Goal: Task Accomplishment & Management: Use online tool/utility

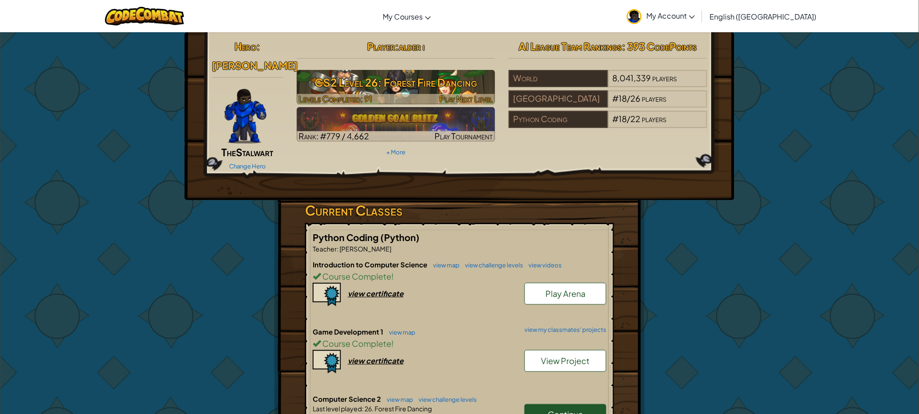
click at [447, 88] on h3 "CS2 Level 26: Forest Fire Dancing" at bounding box center [396, 82] width 199 height 20
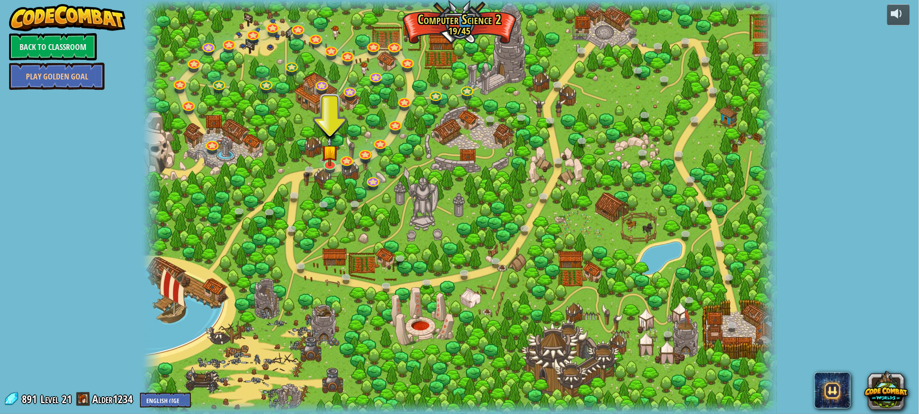
click at [348, 38] on div at bounding box center [460, 207] width 634 height 414
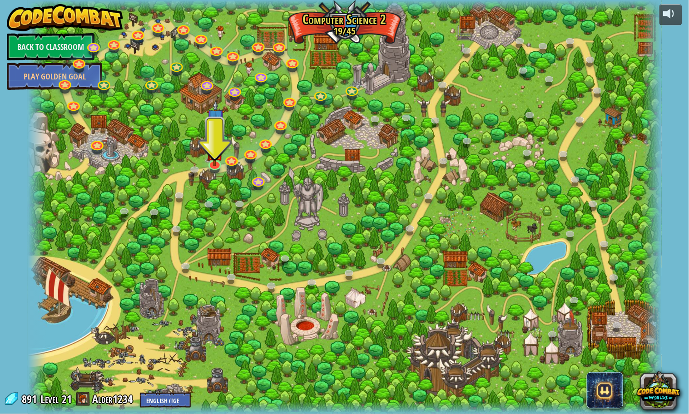
click at [484, 141] on div at bounding box center [345, 207] width 634 height 414
click at [572, 146] on div at bounding box center [345, 207] width 634 height 414
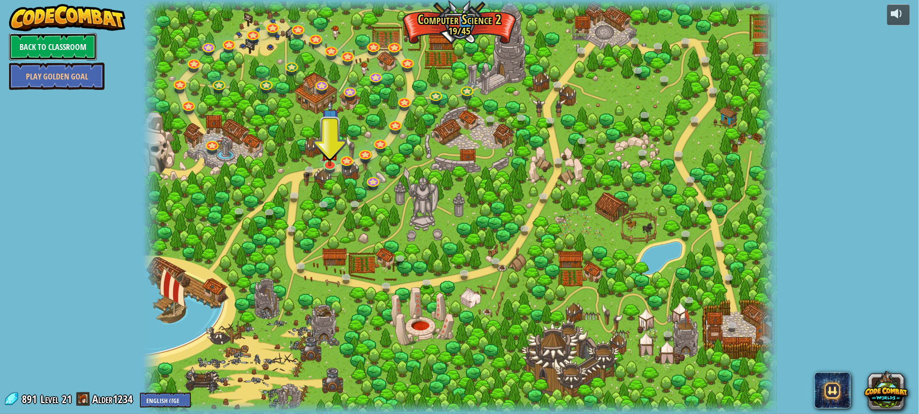
click at [95, 56] on link "Back to Classroom" at bounding box center [53, 46] width 88 height 27
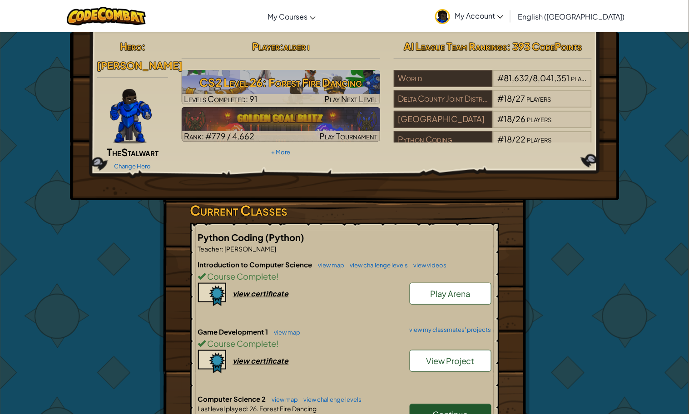
click at [522, 56] on div "AI League Team Rankings : 393 CodePoints World # 81,632 / 8,041,351 players Del…" at bounding box center [493, 90] width 212 height 106
click at [504, 12] on span "My Account" at bounding box center [479, 16] width 49 height 10
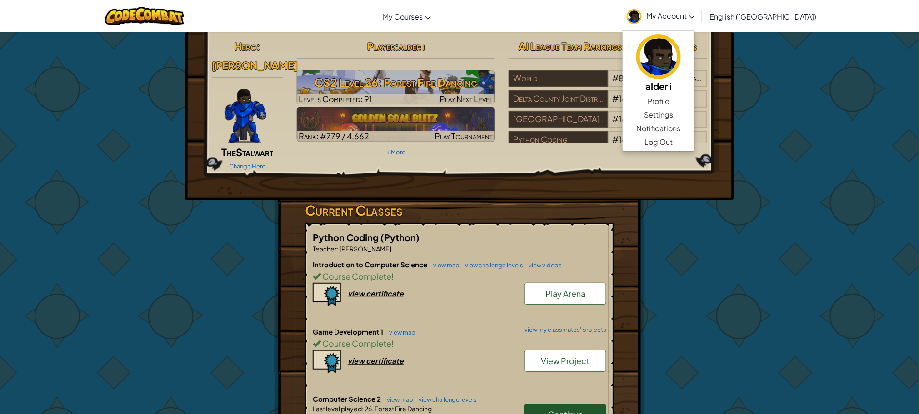
click at [911, 3] on div "Toggle navigation My Courses CodeCombat Classroom Ozaria Classroom AI League Es…" at bounding box center [459, 16] width 923 height 32
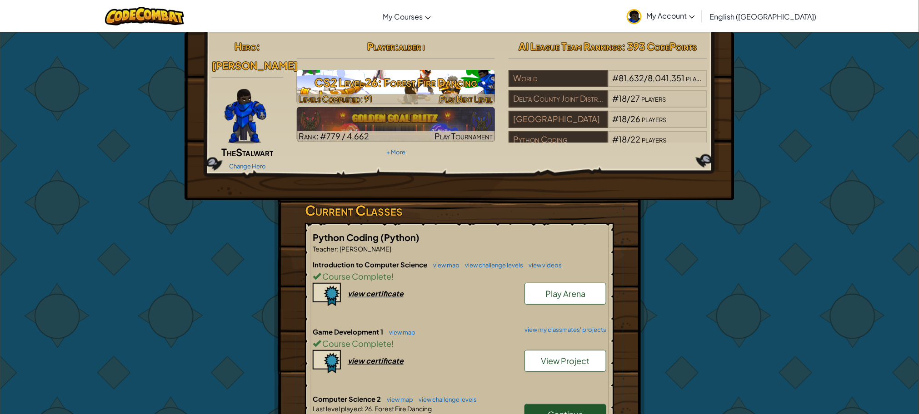
click at [464, 80] on h3 "CS2 Level 26: Forest Fire Dancing" at bounding box center [396, 82] width 199 height 20
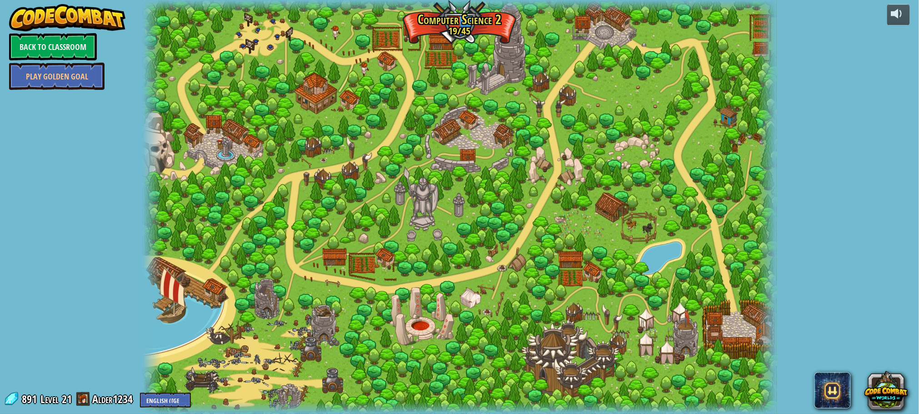
click at [464, 80] on div at bounding box center [460, 207] width 634 height 414
click at [270, 44] on div at bounding box center [460, 207] width 634 height 414
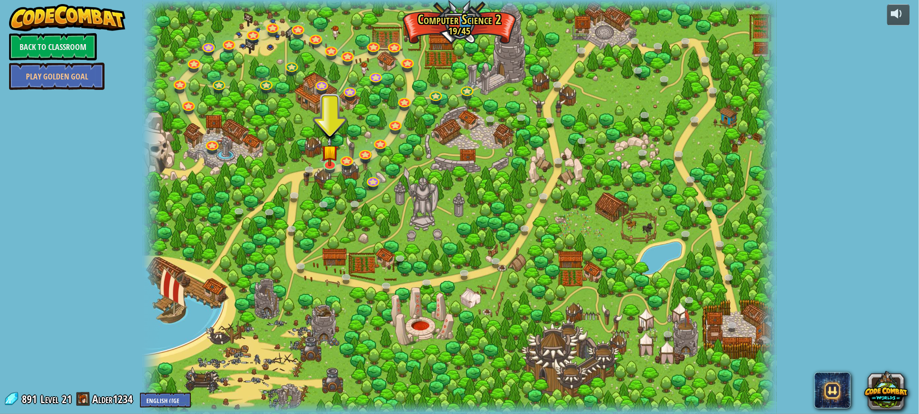
click at [320, 152] on div at bounding box center [460, 207] width 634 height 414
click at [323, 159] on img at bounding box center [329, 144] width 17 height 39
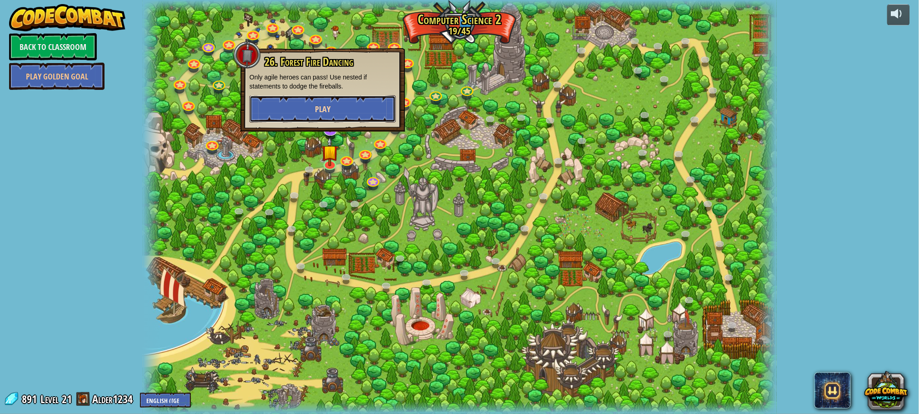
click at [342, 100] on button "Play" at bounding box center [323, 108] width 146 height 27
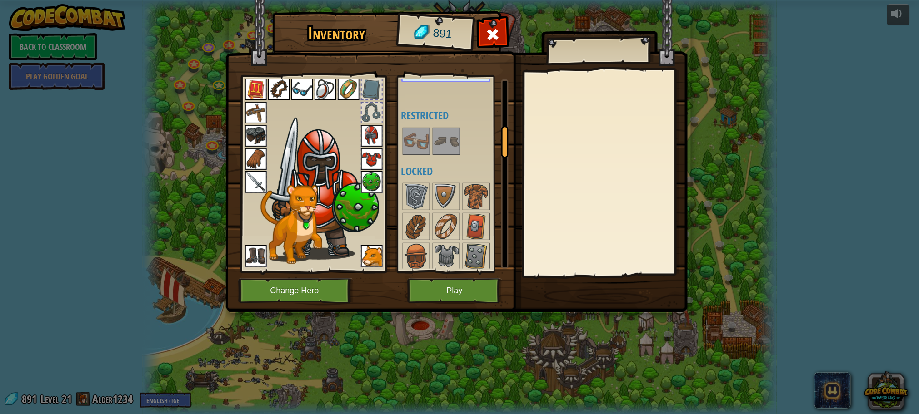
scroll to position [289, 0]
click at [443, 286] on button "Play" at bounding box center [454, 291] width 95 height 25
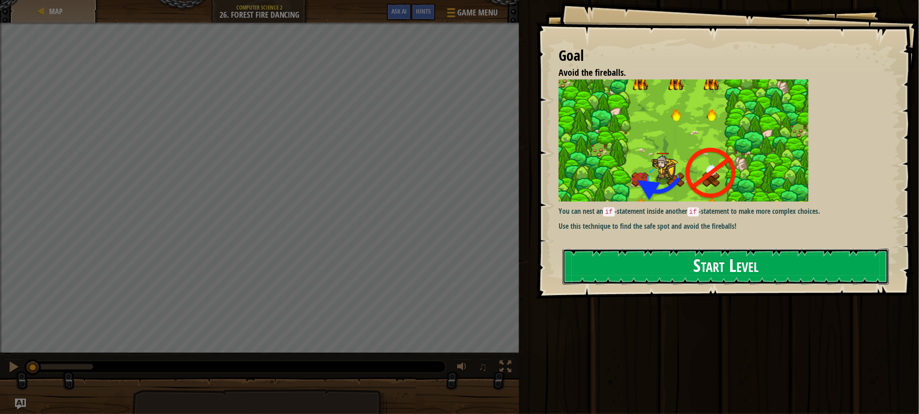
click at [579, 260] on button "Start Level" at bounding box center [726, 267] width 326 height 36
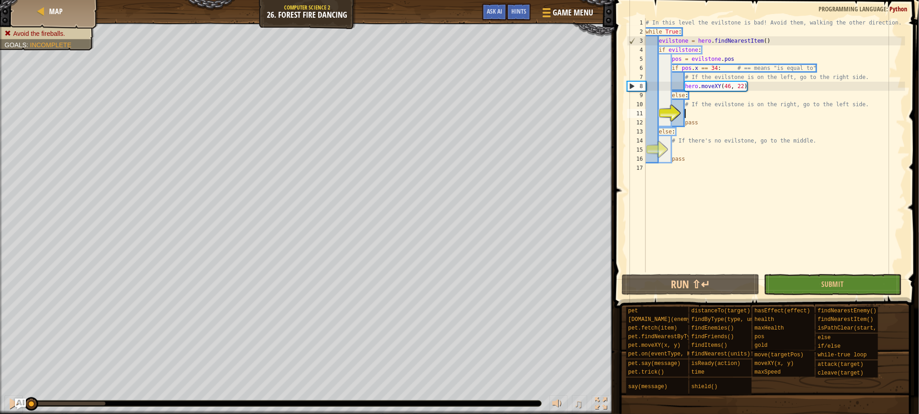
click at [689, 194] on div "# In this level the evilstone is bad! Avoid them, walking the other direction. …" at bounding box center [774, 154] width 261 height 273
click at [696, 284] on button "Run ⇧↵" at bounding box center [691, 284] width 138 height 21
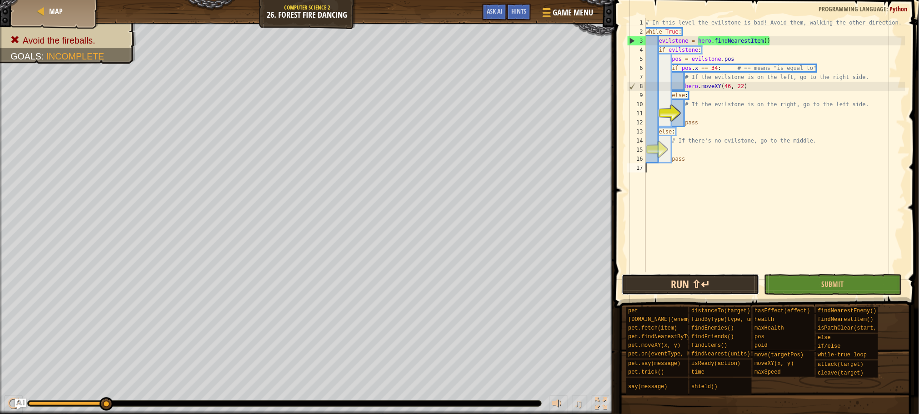
click at [700, 282] on button "Run ⇧↵" at bounding box center [691, 284] width 138 height 21
click at [700, 283] on button "Run ⇧↵" at bounding box center [691, 284] width 138 height 21
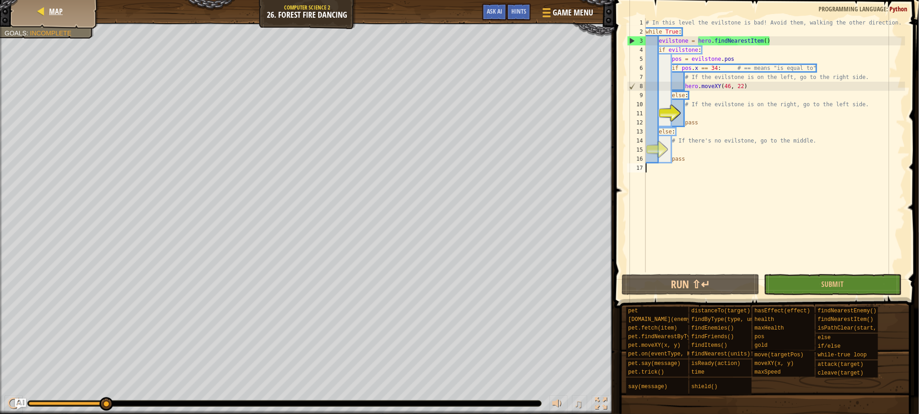
click at [90, 11] on div "Map" at bounding box center [54, 11] width 73 height 23
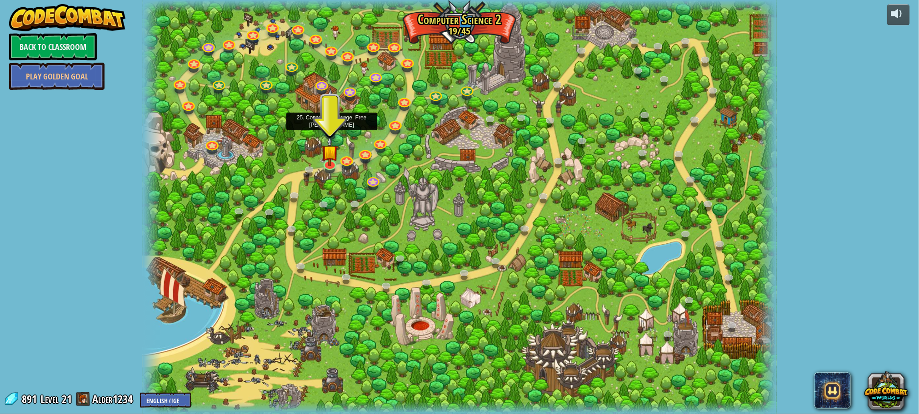
click at [334, 130] on img at bounding box center [330, 109] width 19 height 42
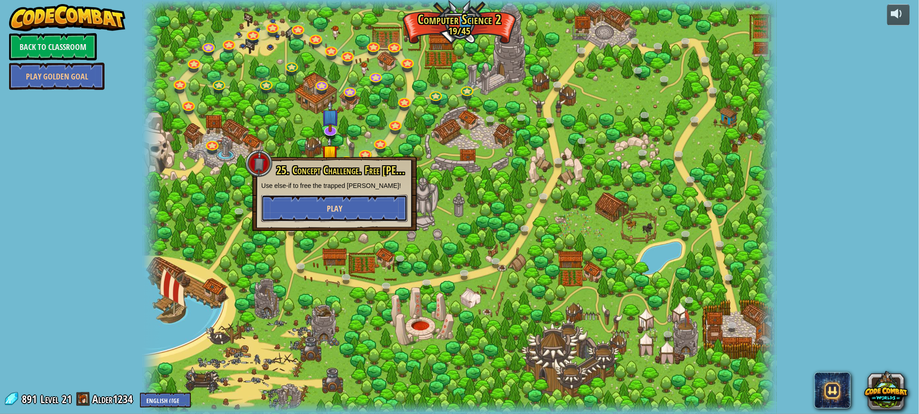
click at [346, 214] on button "Play" at bounding box center [334, 208] width 146 height 27
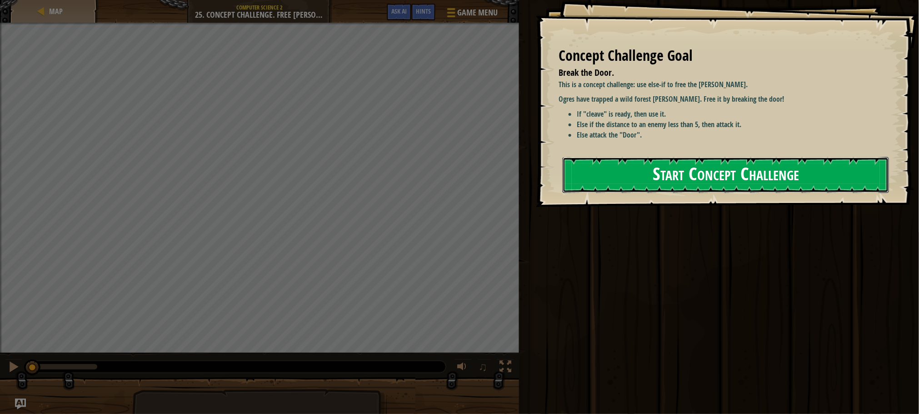
click at [664, 178] on button "Start Concept Challenge" at bounding box center [726, 175] width 326 height 36
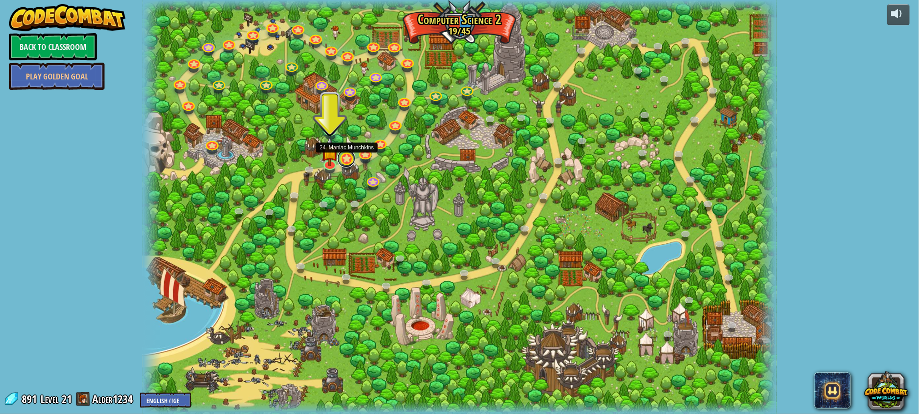
click at [344, 161] on link at bounding box center [346, 159] width 18 height 18
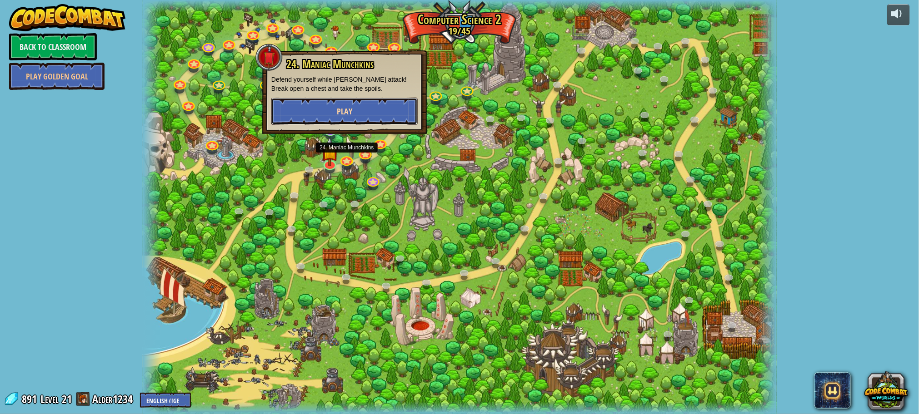
click at [379, 112] on button "Play" at bounding box center [344, 111] width 146 height 27
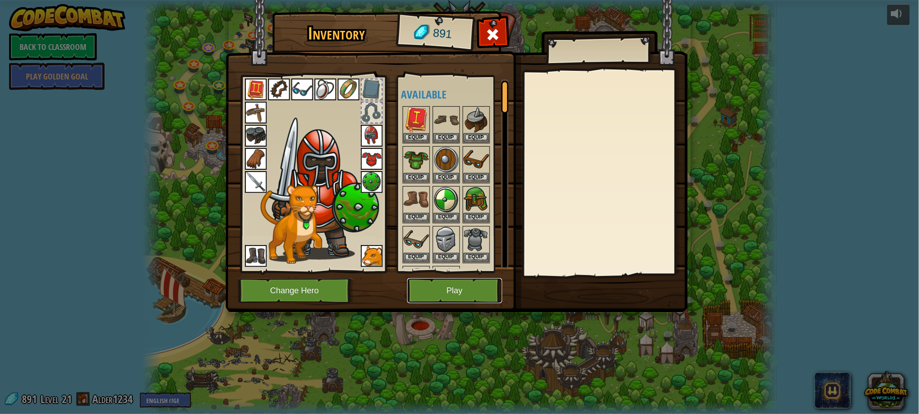
click at [448, 292] on button "Play" at bounding box center [454, 291] width 95 height 25
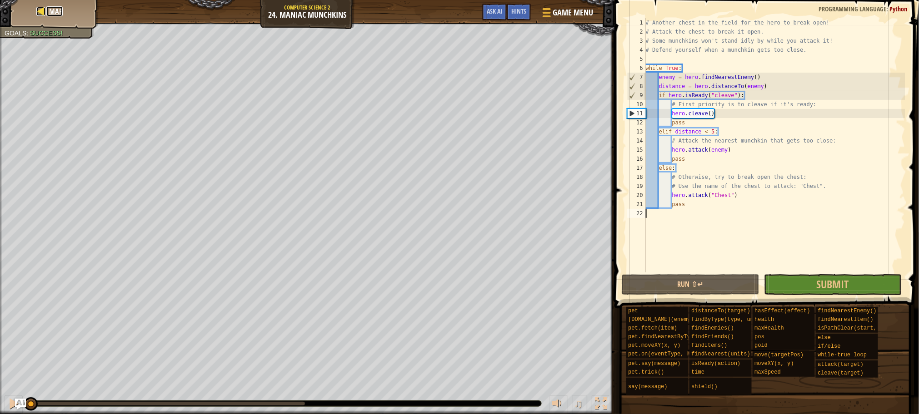
click at [38, 10] on div at bounding box center [40, 11] width 9 height 9
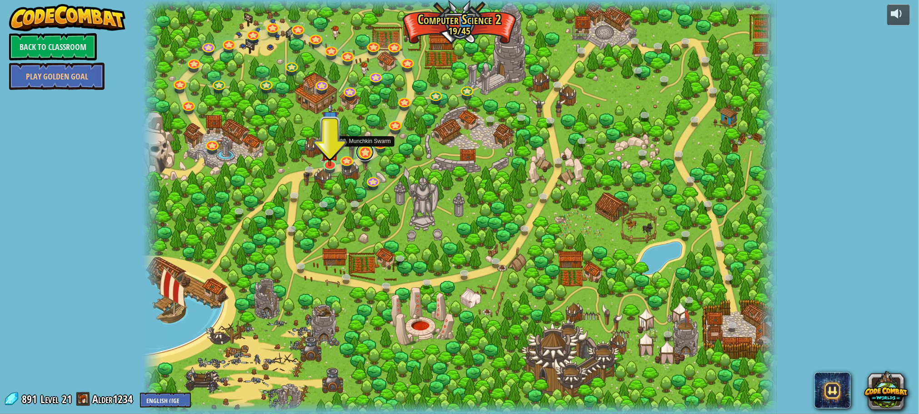
click at [361, 154] on link at bounding box center [365, 152] width 18 height 18
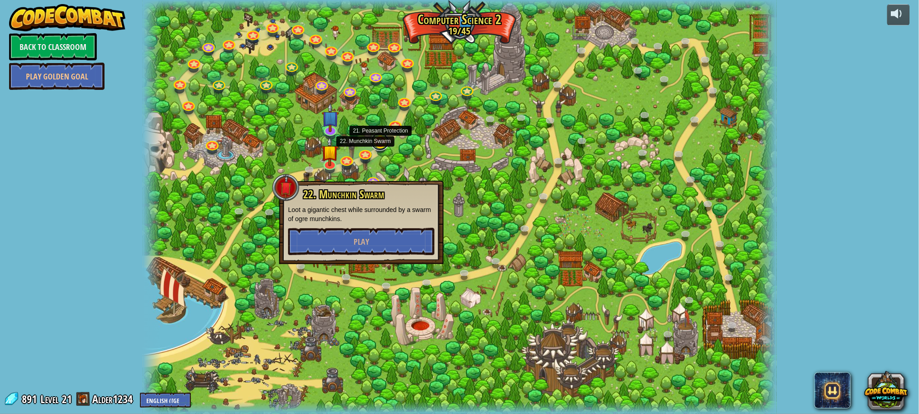
click at [378, 145] on link at bounding box center [380, 142] width 18 height 18
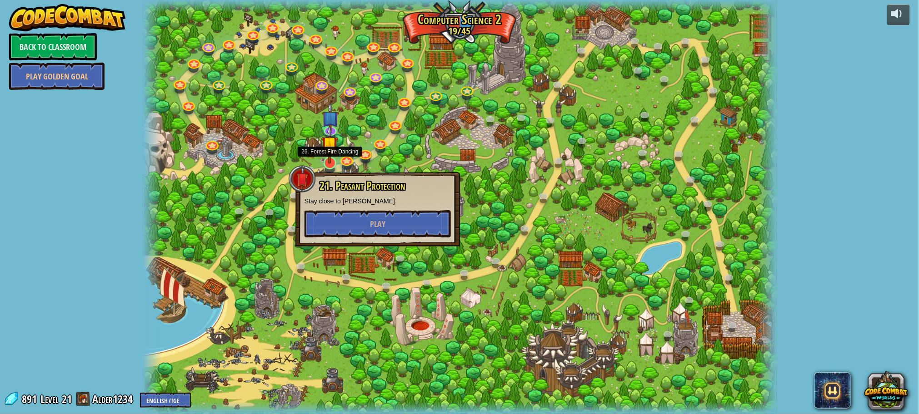
click at [329, 163] on img at bounding box center [329, 144] width 17 height 39
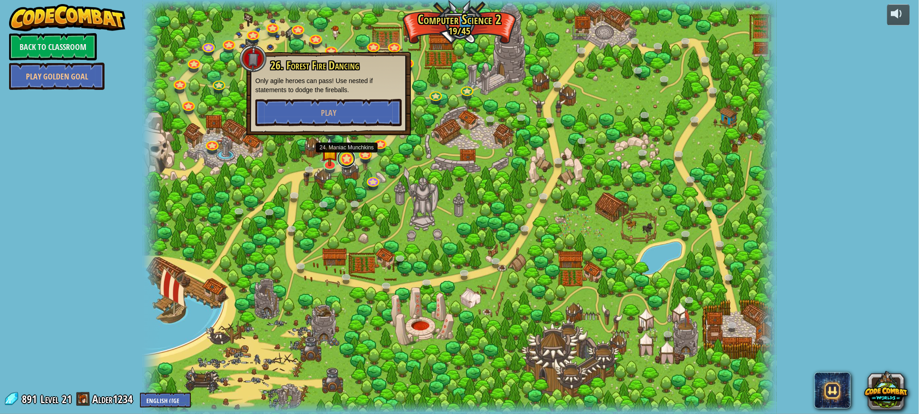
click at [351, 161] on link at bounding box center [346, 159] width 18 height 18
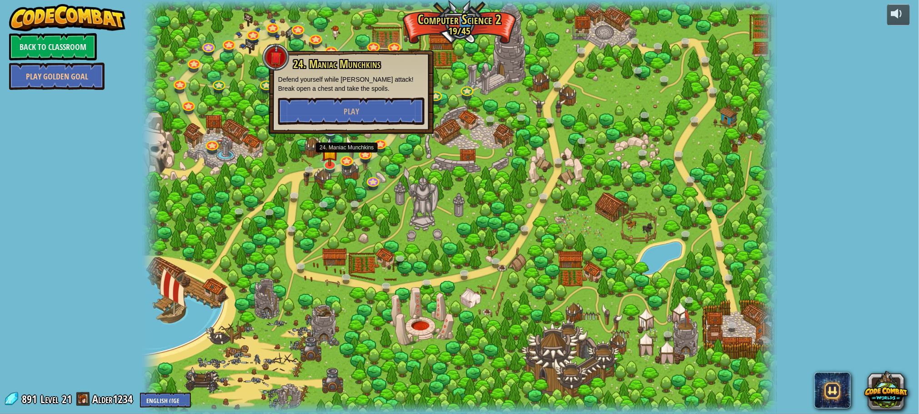
click at [434, 164] on div at bounding box center [460, 207] width 634 height 414
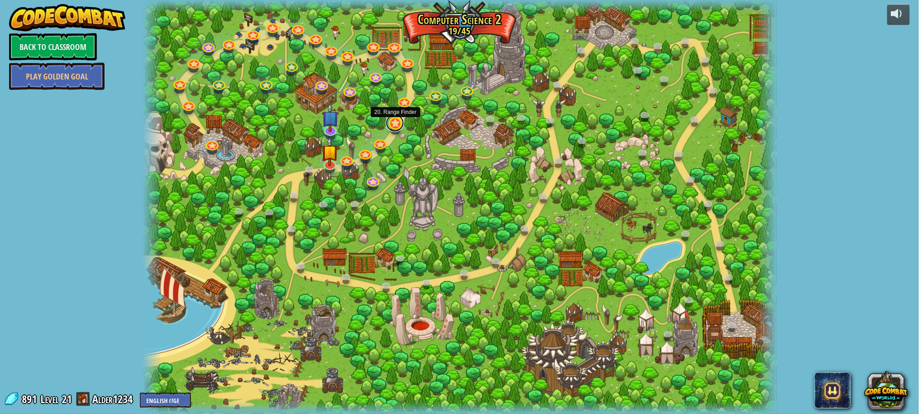
click at [403, 127] on link at bounding box center [395, 123] width 18 height 18
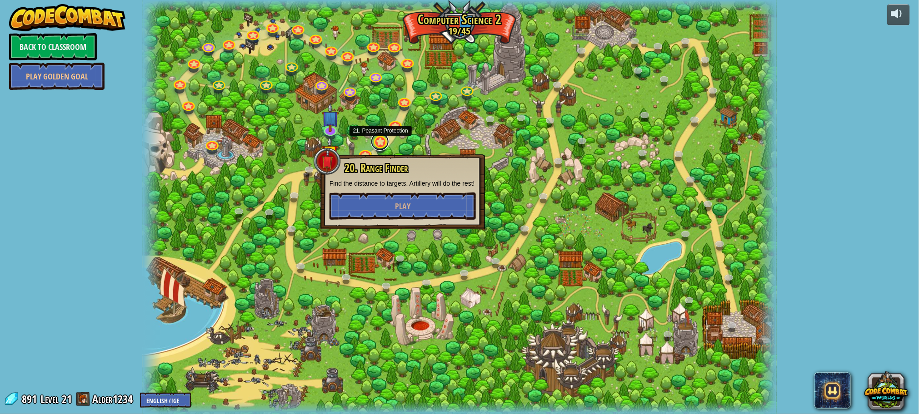
click at [383, 139] on link at bounding box center [380, 142] width 18 height 18
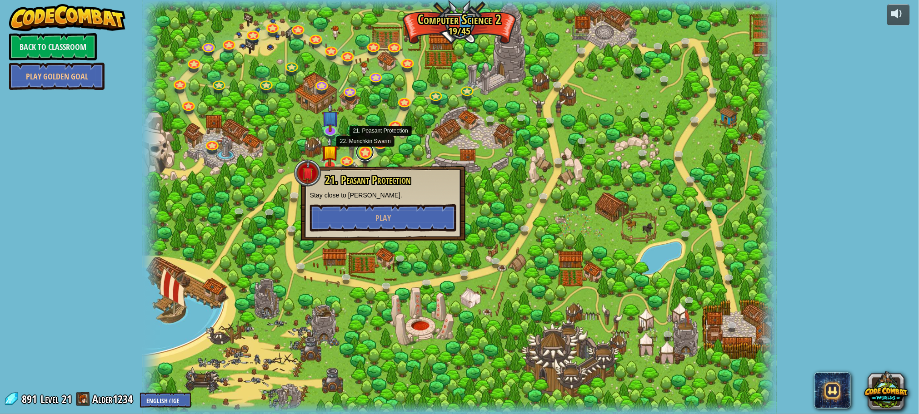
click at [365, 152] on link at bounding box center [365, 152] width 18 height 18
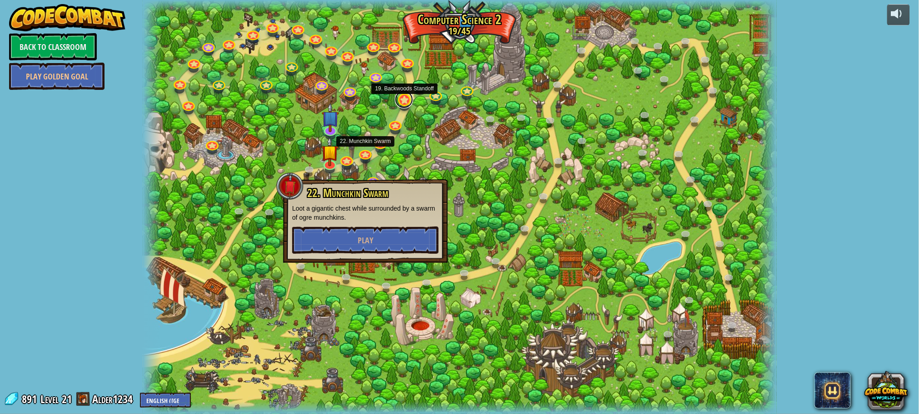
click at [404, 99] on link at bounding box center [404, 99] width 18 height 18
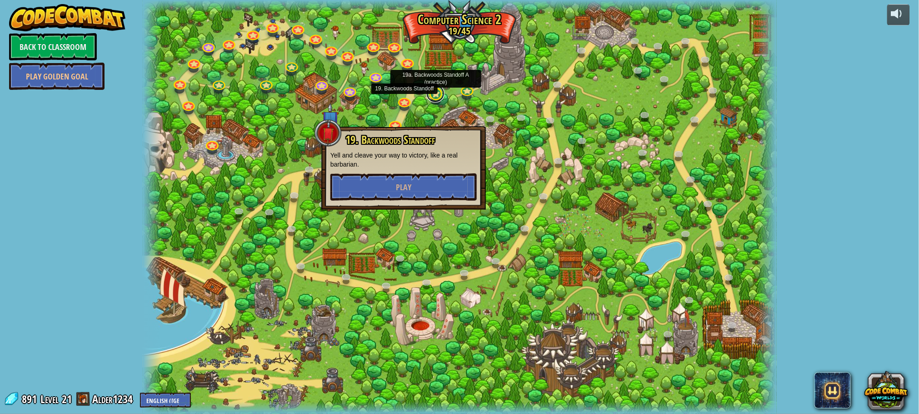
click at [435, 98] on link at bounding box center [435, 94] width 18 height 18
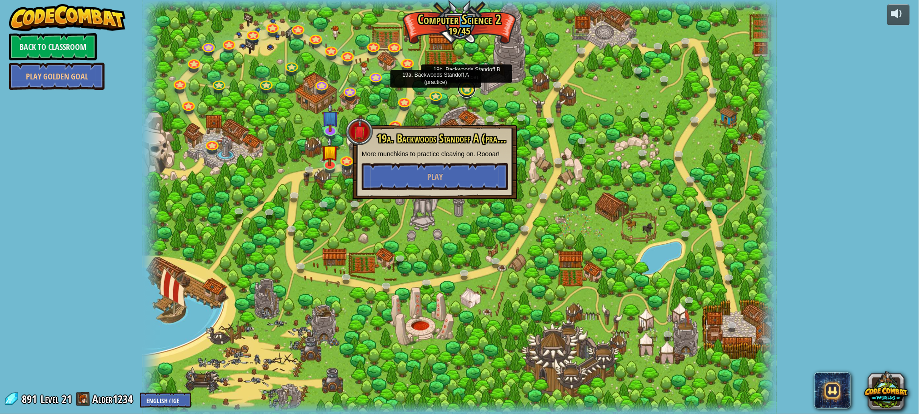
click at [468, 89] on link at bounding box center [467, 89] width 18 height 18
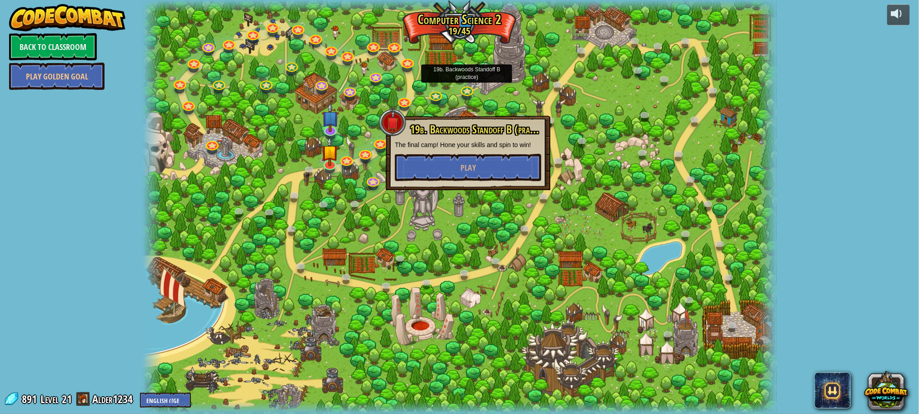
click at [402, 232] on div at bounding box center [460, 207] width 634 height 414
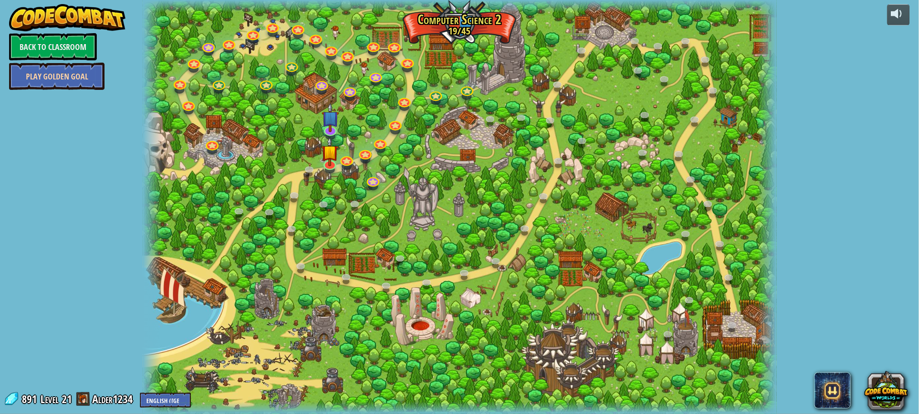
click at [31, 81] on link "Play Golden Goal" at bounding box center [56, 76] width 95 height 27
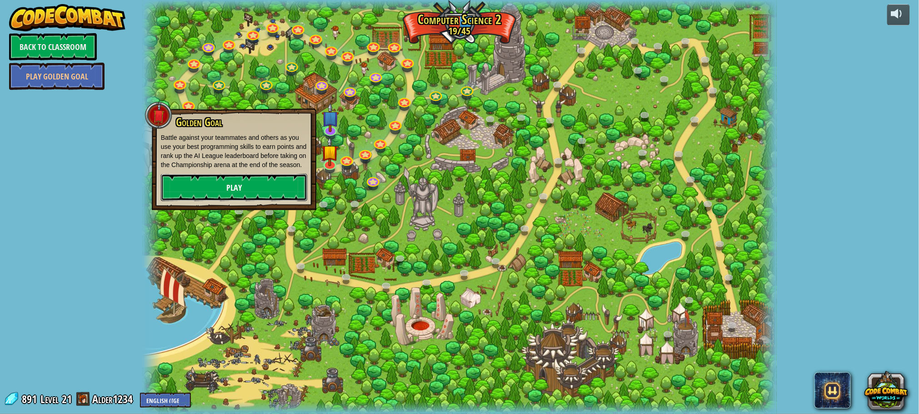
click at [224, 190] on link "Play" at bounding box center [234, 187] width 146 height 27
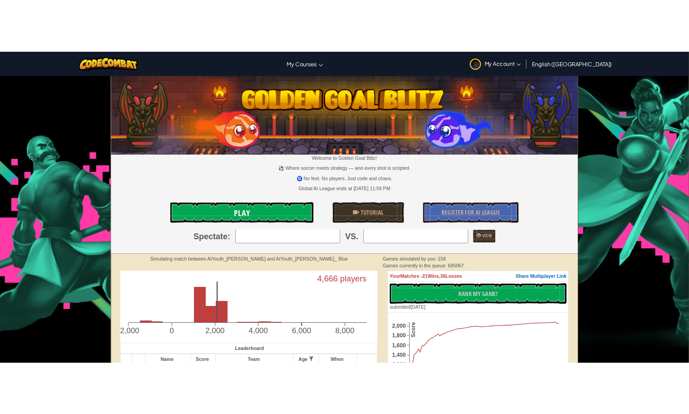
scroll to position [205, 0]
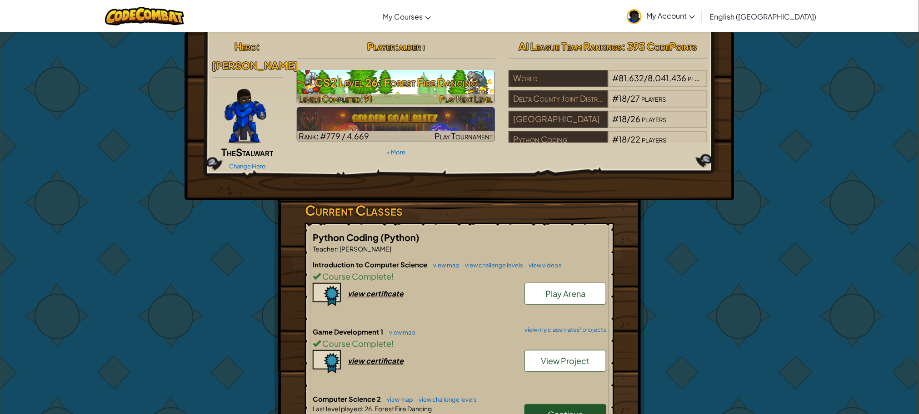
click at [451, 83] on h3 "CS2 Level 26: Forest Fire Dancing" at bounding box center [396, 82] width 199 height 20
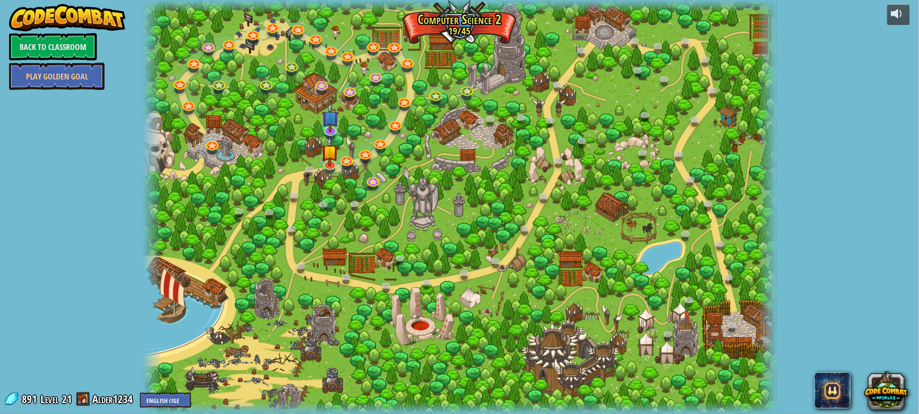
click at [453, 76] on div at bounding box center [460, 207] width 634 height 414
click at [487, 15] on div at bounding box center [460, 207] width 634 height 414
